Goal: Transaction & Acquisition: Purchase product/service

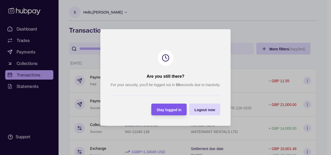
click at [170, 109] on span "Stay logged in" at bounding box center [169, 110] width 25 height 4
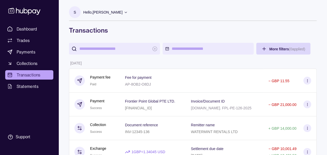
drag, startPoint x: 170, startPoint y: 109, endPoint x: 61, endPoint y: 9, distance: 147.8
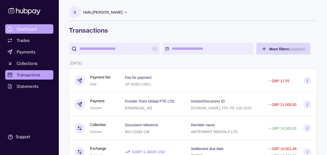
click at [16, 29] on link "Dashboard" at bounding box center [29, 28] width 48 height 9
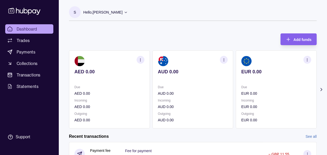
click at [321, 88] on icon at bounding box center [321, 89] width 1 height 3
click at [212, 26] on div "S Hello, [PERSON_NAME] Prime Edge Trading FZE Account Terms and conditions Priv…" at bounding box center [193, 16] width 248 height 20
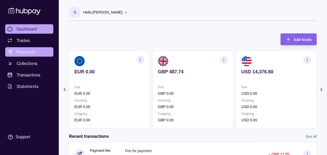
click at [26, 51] on span "Payments" at bounding box center [26, 52] width 19 height 6
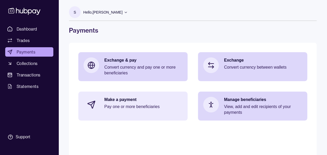
click at [141, 98] on p "Make a payment" at bounding box center [143, 100] width 78 height 6
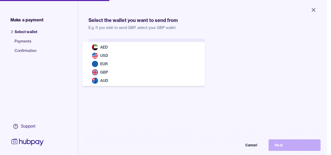
click at [156, 42] on body "Close Make a payment Select wallet Payments Confirmation Support Select the wal…" at bounding box center [163, 77] width 327 height 155
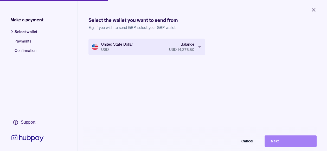
click at [287, 142] on button "Next" at bounding box center [291, 140] width 52 height 11
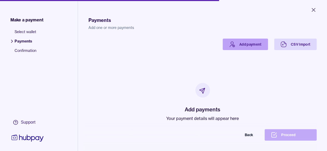
click at [250, 46] on link "Add payment" at bounding box center [245, 44] width 45 height 11
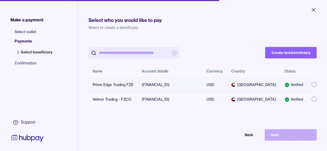
click at [312, 86] on button "button" at bounding box center [314, 84] width 5 height 5
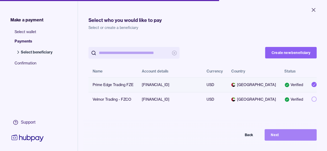
click at [291, 136] on button "Next" at bounding box center [291, 134] width 52 height 11
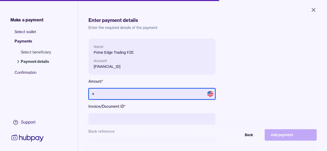
click at [168, 96] on input "text" at bounding box center [152, 93] width 127 height 11
type input "******"
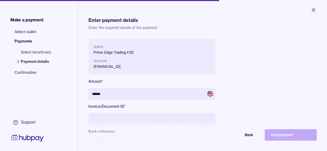
click at [153, 120] on input at bounding box center [152, 118] width 127 height 11
click at [247, 72] on div "Name Prime Edge Trading FZE Account [FINANCIAL_ID] Amount * ****** Invoice/Docu…" at bounding box center [203, 111] width 228 height 144
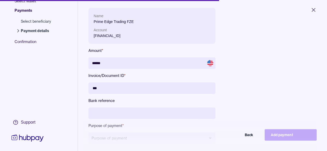
scroll to position [42, 0]
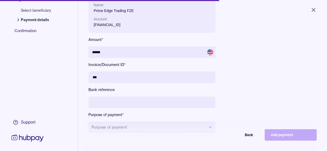
click at [178, 74] on input "***" at bounding box center [152, 76] width 127 height 11
click at [178, 74] on input "*" at bounding box center [152, 76] width 127 height 11
click at [178, 74] on input "**" at bounding box center [152, 76] width 127 height 11
type input "*"
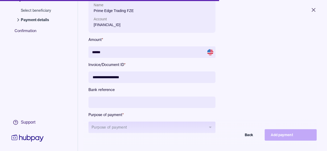
type input "**********"
click at [181, 127] on button "Purpose of payment" at bounding box center [152, 126] width 127 height 11
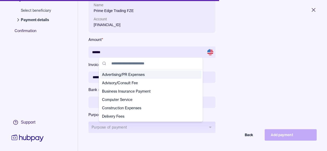
type input "*"
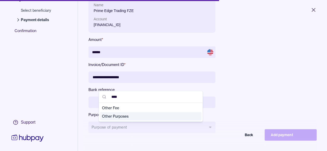
type input "****"
click at [161, 116] on span "Other Purposes" at bounding box center [147, 116] width 91 height 5
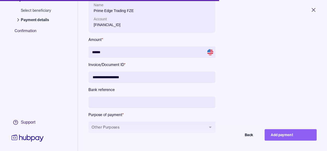
click at [275, 76] on div "**********" at bounding box center [203, 69] width 228 height 144
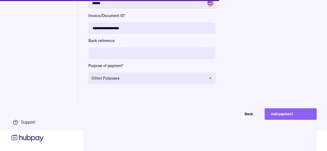
scroll to position [25, 0]
click at [293, 114] on button "Add payment" at bounding box center [291, 113] width 52 height 11
type input "*****"
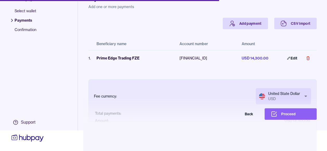
scroll to position [25, 0]
click at [277, 111] on icon at bounding box center [274, 113] width 5 height 5
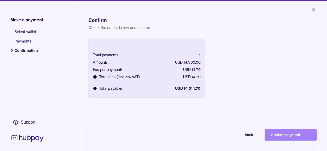
click at [288, 135] on button "Confirm payment" at bounding box center [291, 134] width 52 height 11
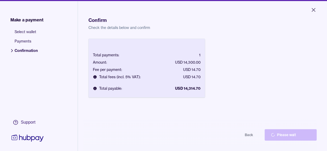
click at [288, 135] on div "Back Please wait" at bounding box center [163, 134] width 306 height 11
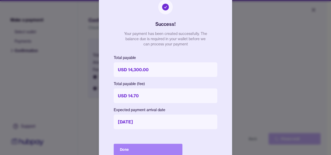
click at [161, 147] on button "Done" at bounding box center [148, 148] width 69 height 11
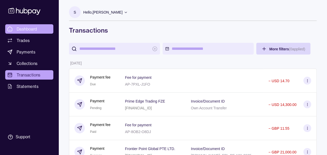
click at [30, 32] on link "Dashboard" at bounding box center [29, 28] width 48 height 9
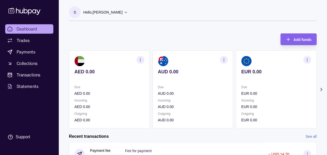
click at [323, 87] on icon at bounding box center [321, 89] width 5 height 5
click at [321, 88] on icon at bounding box center [321, 89] width 1 height 3
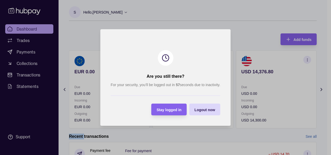
click at [163, 110] on span "Stay logged in" at bounding box center [169, 110] width 25 height 4
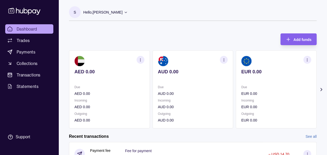
click at [322, 89] on icon at bounding box center [321, 89] width 5 height 5
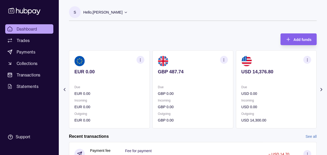
click at [239, 20] on section "S Hello, [PERSON_NAME] Prime Edge Trading FZE Account Terms and conditions Priv…" at bounding box center [193, 13] width 248 height 15
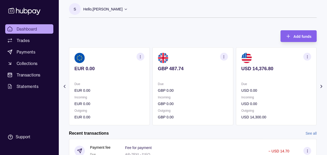
scroll to position [122, 0]
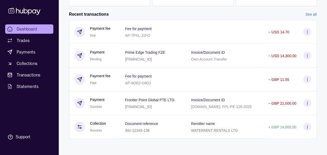
click at [29, 28] on span "Dashboard" at bounding box center [27, 29] width 21 height 6
